Goal: Task Accomplishment & Management: Use online tool/utility

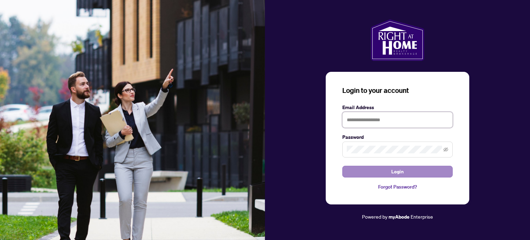
type input "**********"
click at [391, 172] on button "Login" at bounding box center [397, 172] width 110 height 12
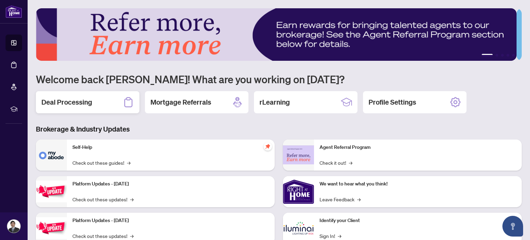
click at [108, 100] on div "Deal Processing" at bounding box center [88, 102] width 104 height 22
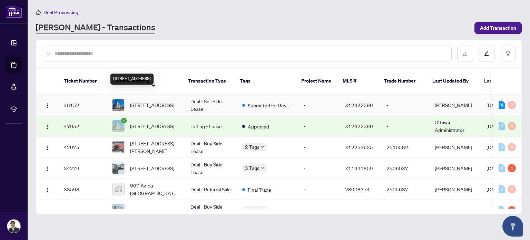
click at [163, 101] on span "[STREET_ADDRESS]" at bounding box center [152, 105] width 44 height 8
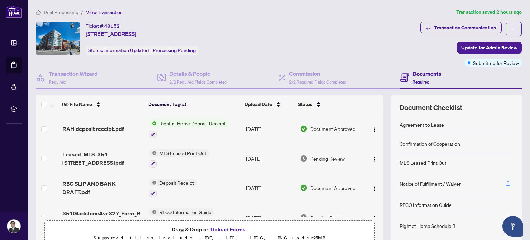
click at [127, 130] on div "RAH deposit receipt.pdf" at bounding box center [102, 129] width 81 height 8
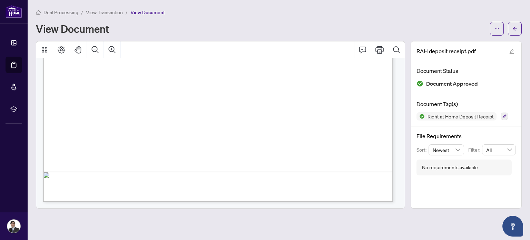
scroll to position [144, 0]
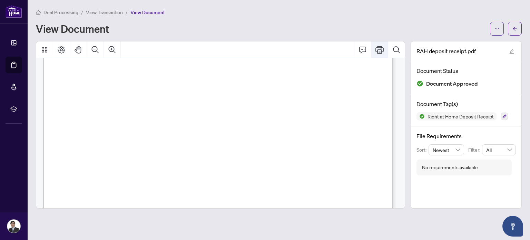
click at [381, 50] on icon "Print" at bounding box center [379, 50] width 8 height 8
